Goal: Information Seeking & Learning: Learn about a topic

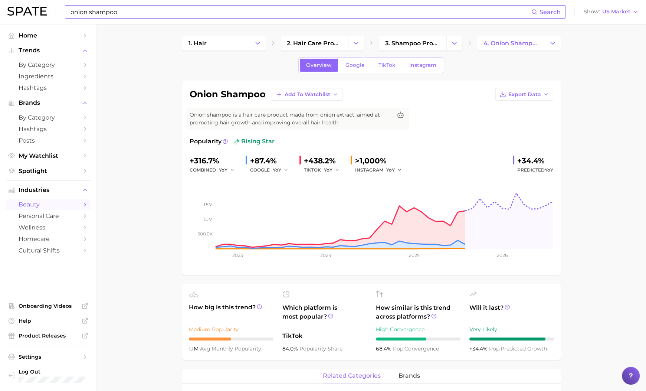
click at [219, 12] on input "onion shampoo" at bounding box center [301, 12] width 462 height 13
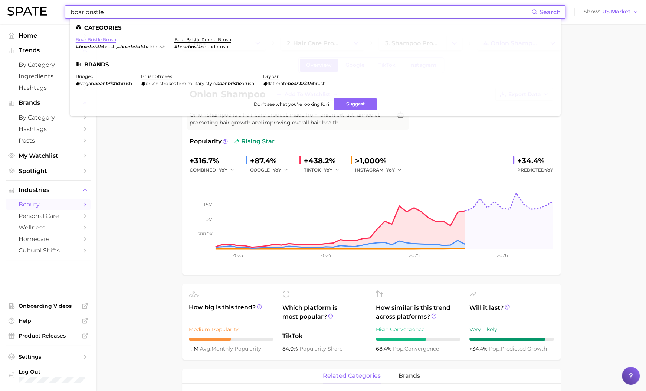
click at [114, 40] on link "boar bristle brush" at bounding box center [96, 40] width 40 height 6
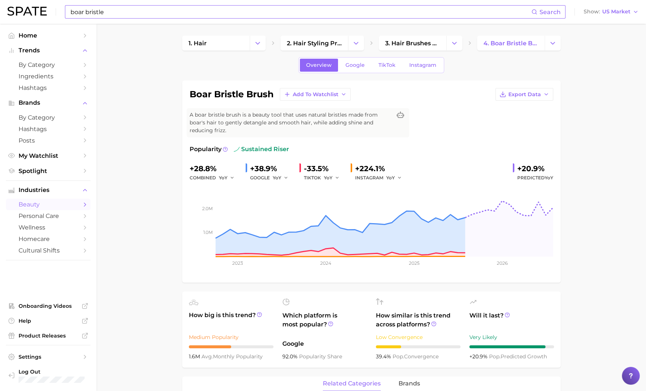
click at [153, 15] on input "boar bristle" at bounding box center [301, 12] width 462 height 13
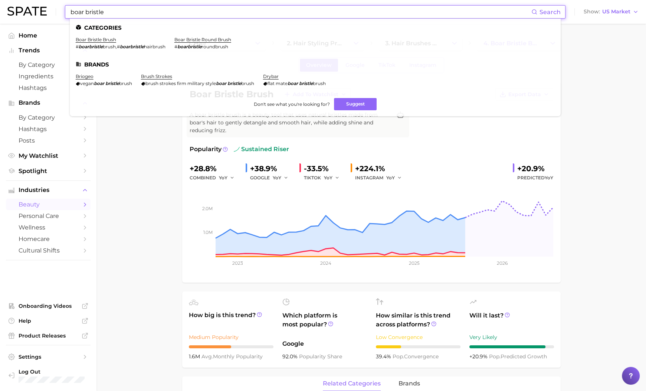
click at [153, 15] on input "boar bristle" at bounding box center [301, 12] width 462 height 13
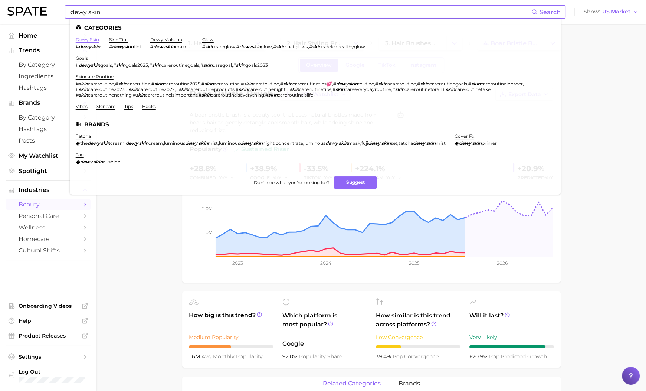
click at [94, 38] on link "dewy skin" at bounding box center [87, 40] width 23 height 6
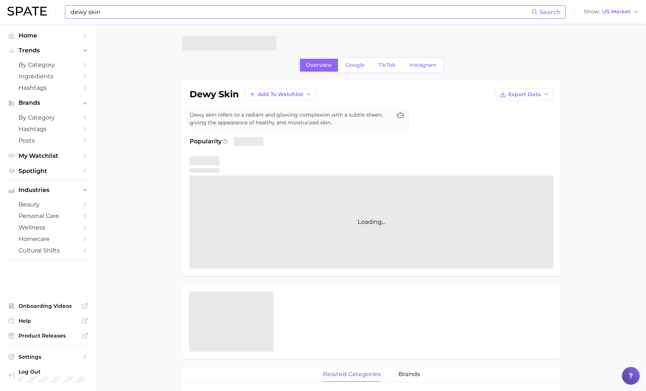
click at [158, 169] on main "Overview Google TikTok Instagram dewy skin Add to Watchlist Export Data Dewy sk…" at bounding box center [371, 386] width 550 height 724
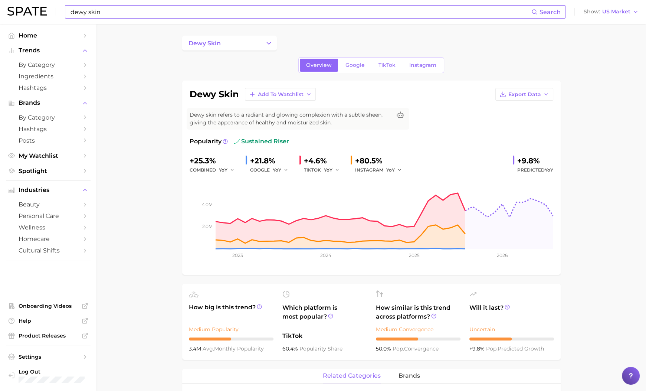
click at [79, 13] on input "dewy skin" at bounding box center [301, 12] width 462 height 13
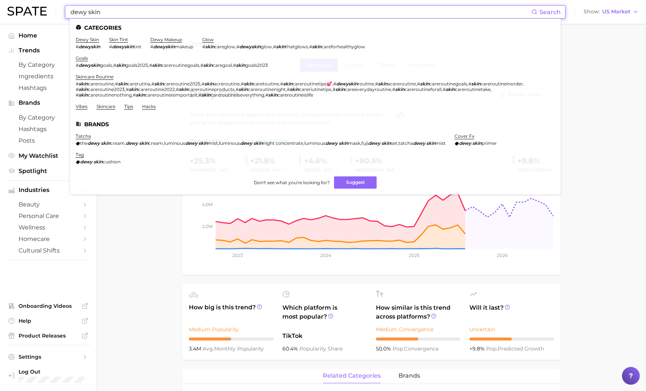
click at [79, 13] on input "dewy skin" at bounding box center [301, 12] width 462 height 13
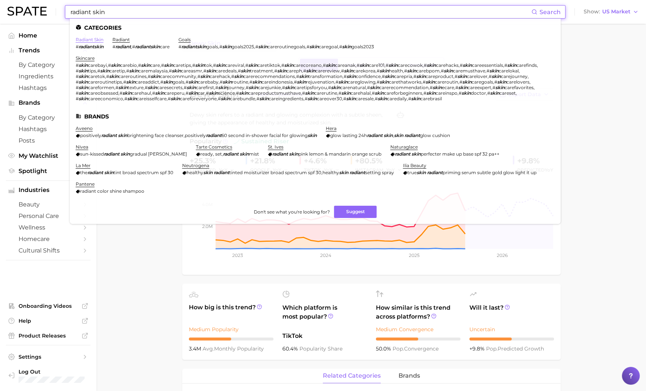
click at [82, 38] on link "radiant skin" at bounding box center [90, 40] width 28 height 6
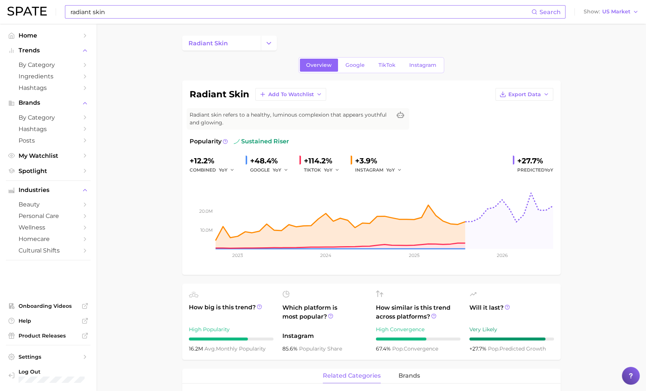
click at [75, 11] on input "radiant skin" at bounding box center [301, 12] width 462 height 13
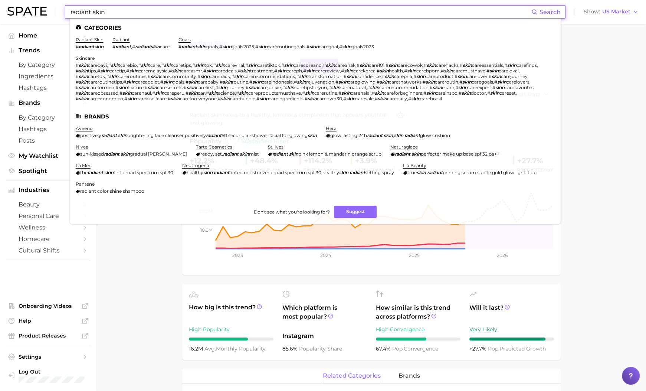
click at [75, 11] on input "radiant skin" at bounding box center [301, 12] width 462 height 13
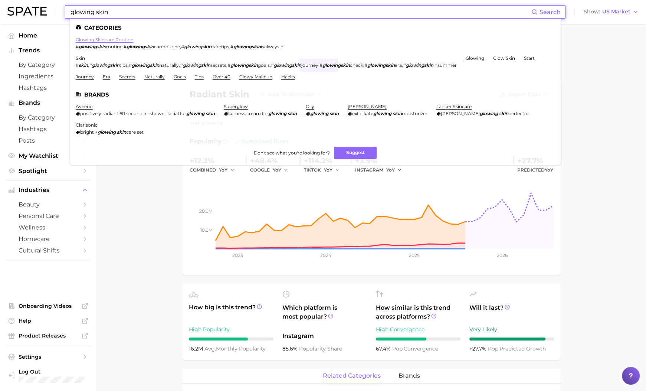
click at [102, 40] on link "glowing skincare routine" at bounding box center [105, 40] width 58 height 6
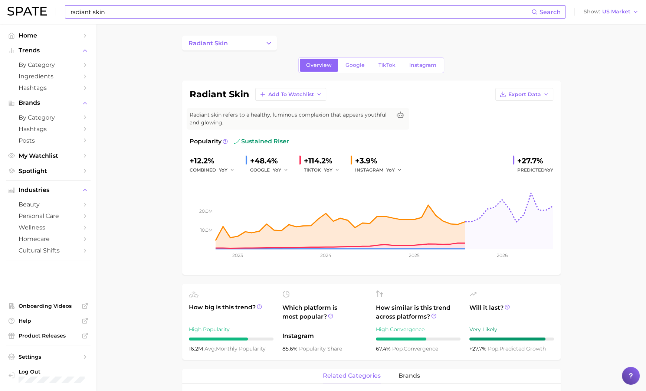
type input "dewy skin"
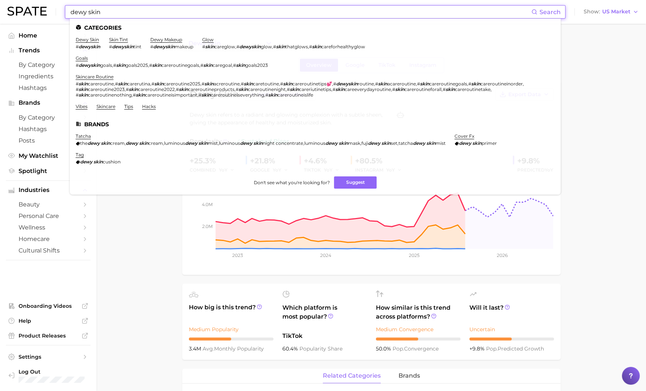
click at [190, 16] on input "dewy skin" at bounding box center [301, 12] width 462 height 13
